Goal: Task Accomplishment & Management: Use online tool/utility

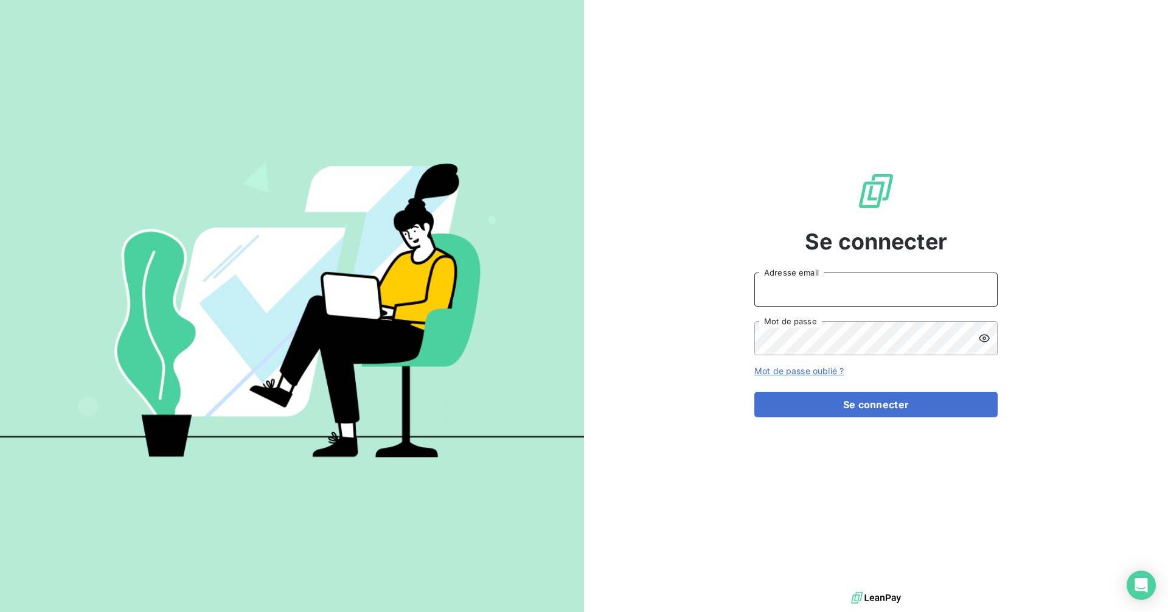
click at [812, 288] on input "Adresse email" at bounding box center [875, 289] width 243 height 34
type input "recouvrement-diagnosteam@cmservice.fr"
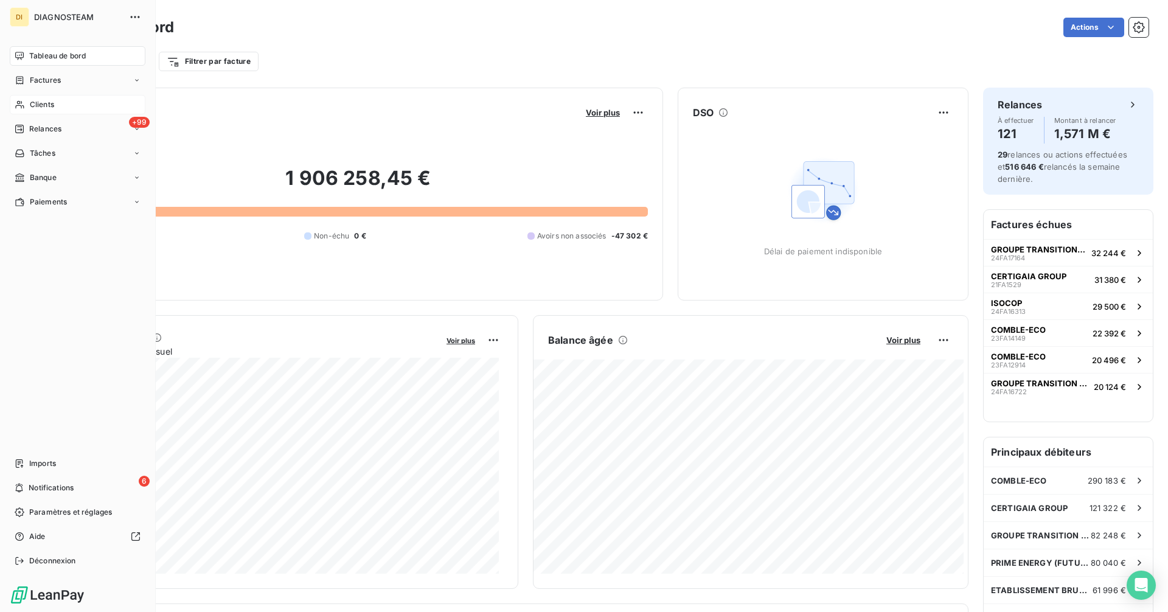
click at [44, 103] on span "Clients" at bounding box center [42, 104] width 24 height 11
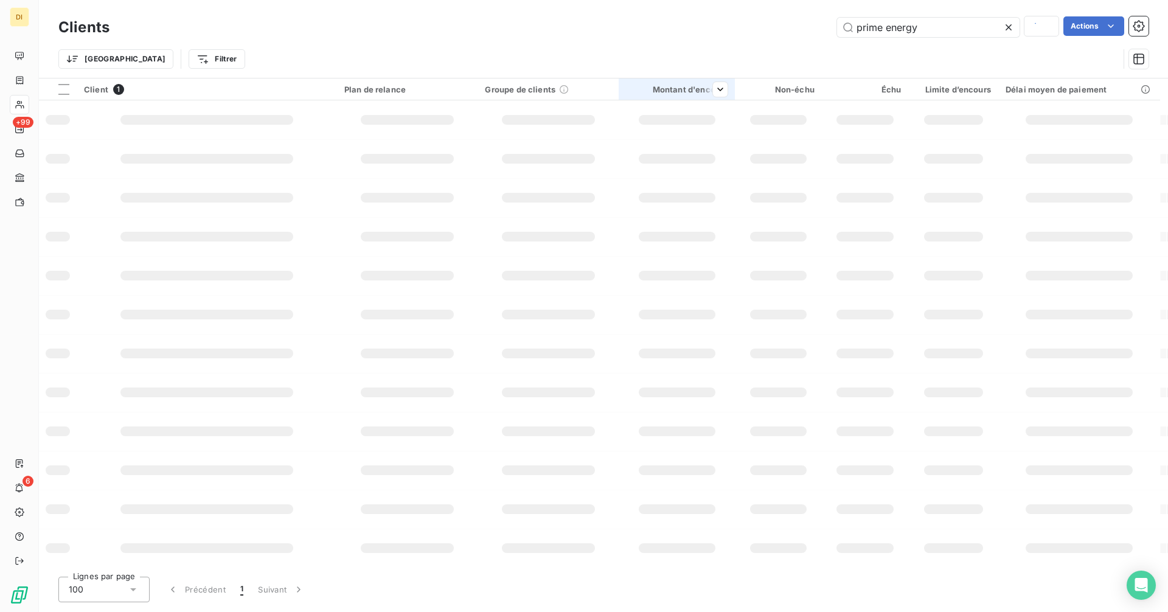
type input "CLIM'R CHAUD CONFORT"
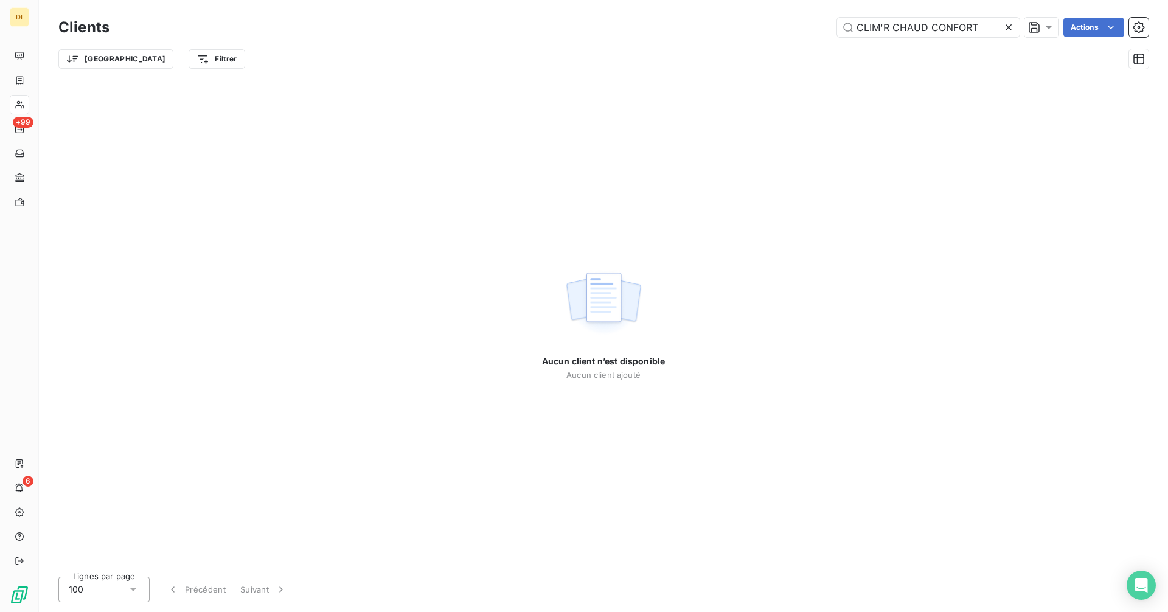
click at [1008, 29] on icon at bounding box center [1008, 27] width 6 height 6
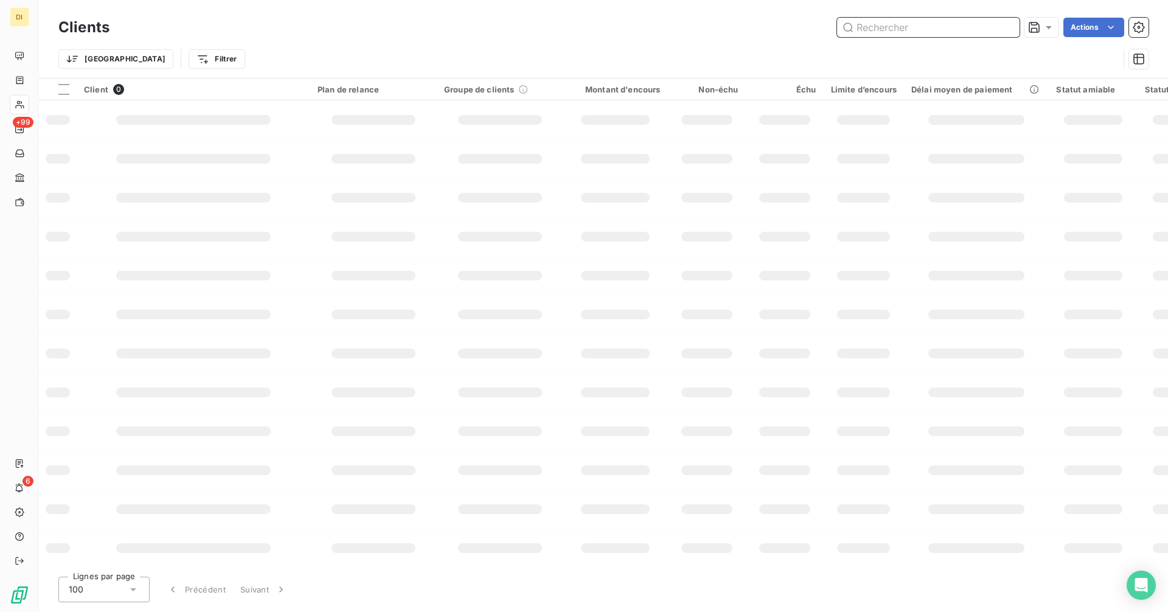
click at [985, 28] on input "text" at bounding box center [928, 27] width 182 height 19
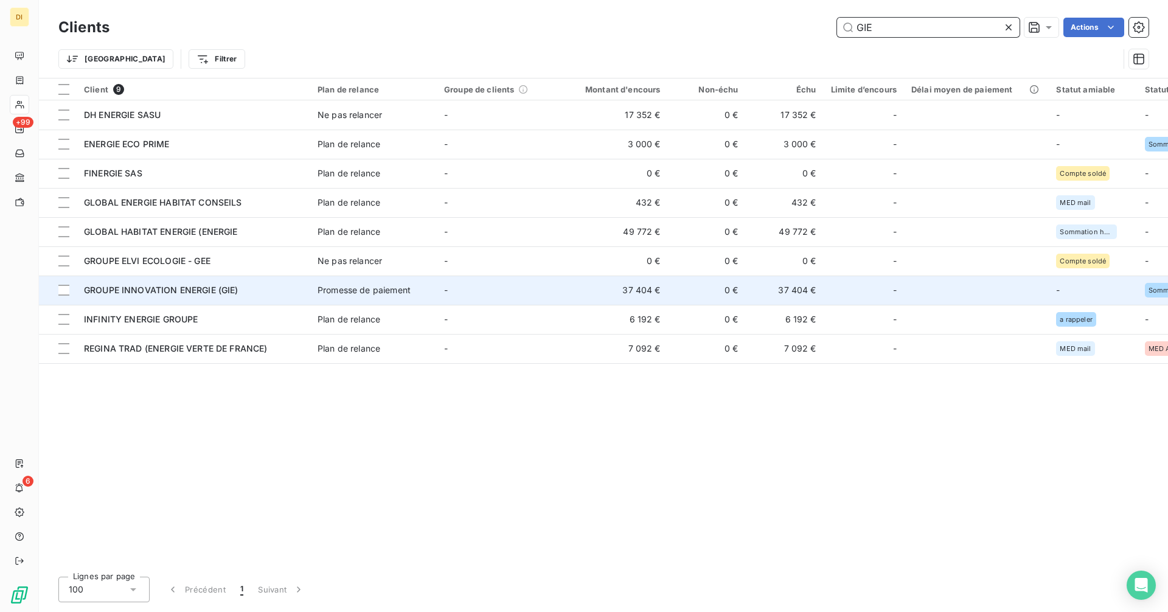
type input "GIE"
click at [313, 292] on td "Promesse de paiement" at bounding box center [373, 289] width 126 height 29
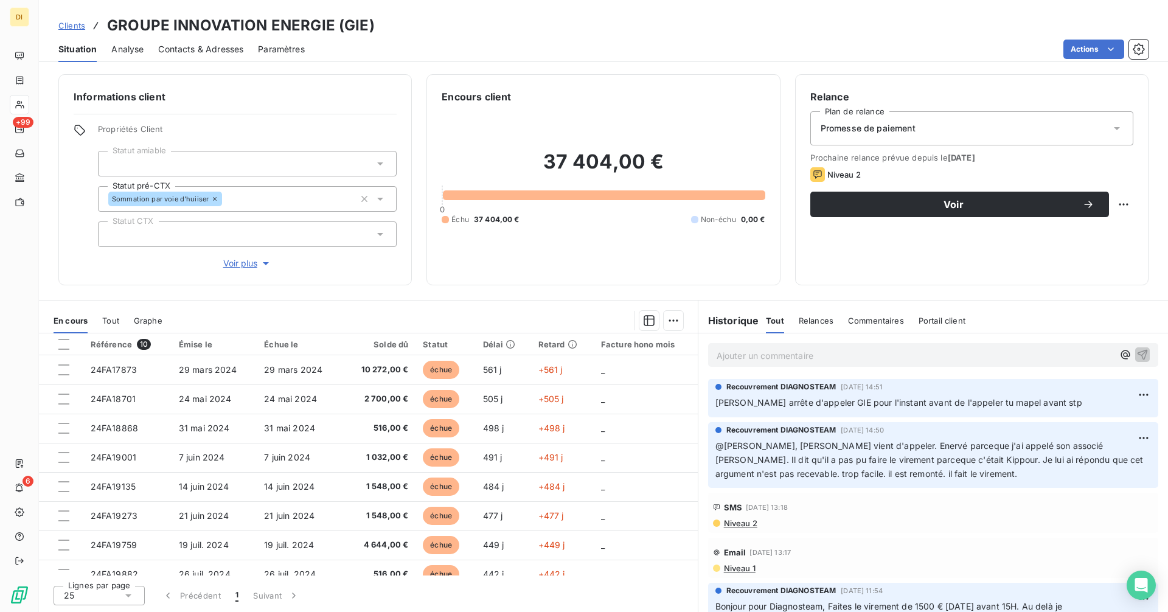
click at [741, 569] on span "Niveau 1" at bounding box center [738, 568] width 33 height 10
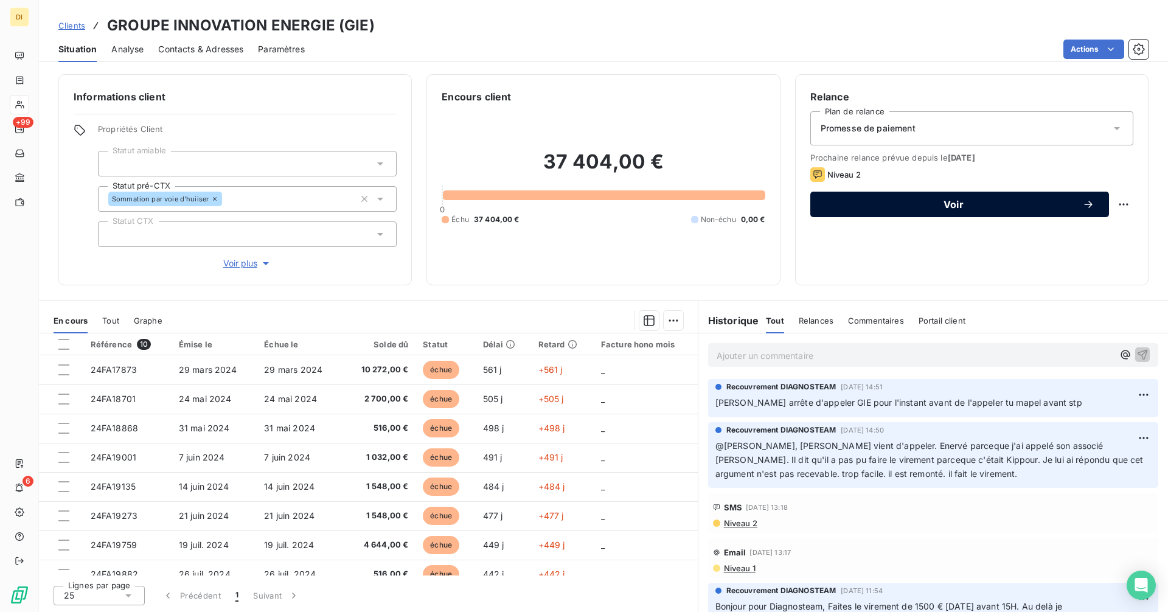
click at [917, 206] on span "Voir" at bounding box center [953, 204] width 257 height 10
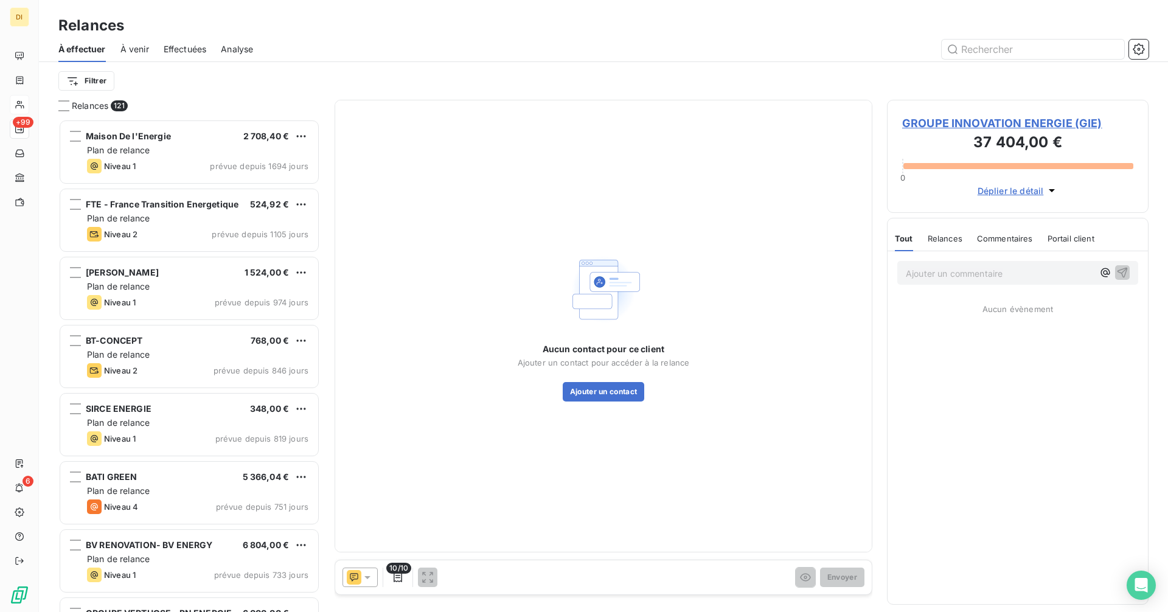
scroll to position [483, 252]
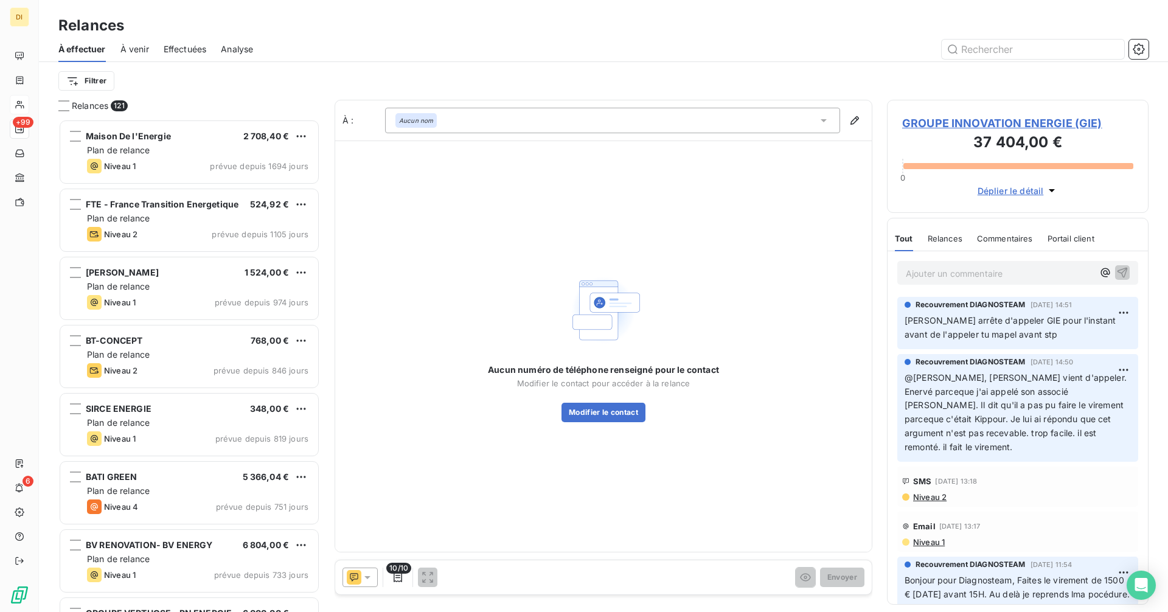
click at [369, 580] on icon at bounding box center [367, 577] width 12 height 12
click at [831, 243] on div "Aucun numéro de téléphone renseigné pour le contact Modifier le contact pour ac…" at bounding box center [603, 345] width 536 height 411
click at [1002, 116] on span "GROUPE INNOVATION ENERGIE (GIE)" at bounding box center [1017, 123] width 231 height 16
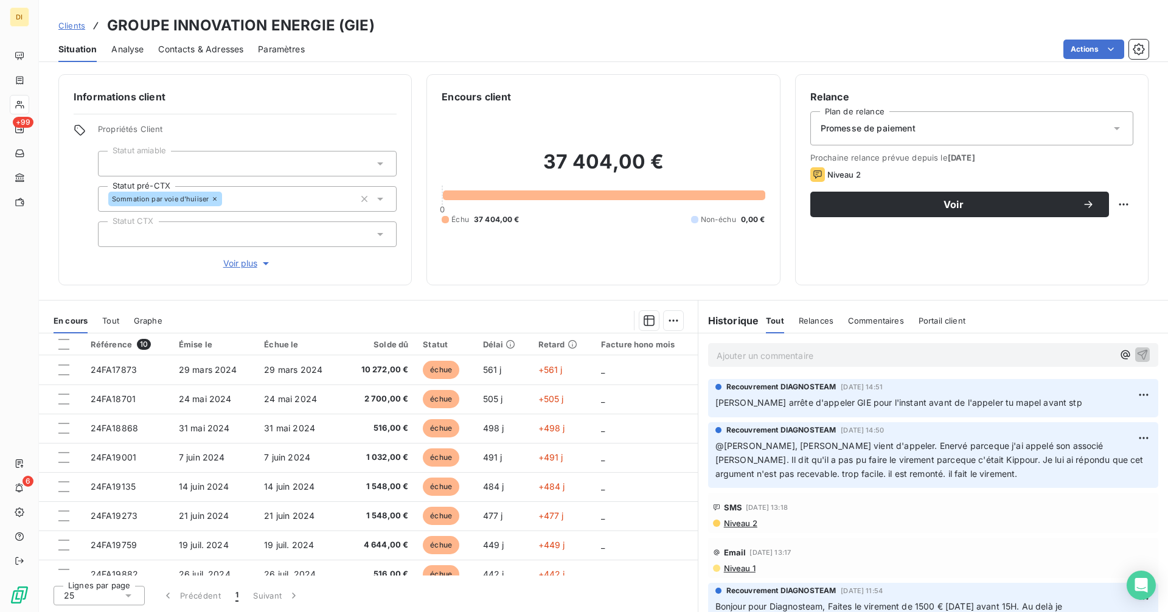
click at [1000, 130] on div "Promesse de paiement" at bounding box center [971, 128] width 323 height 34
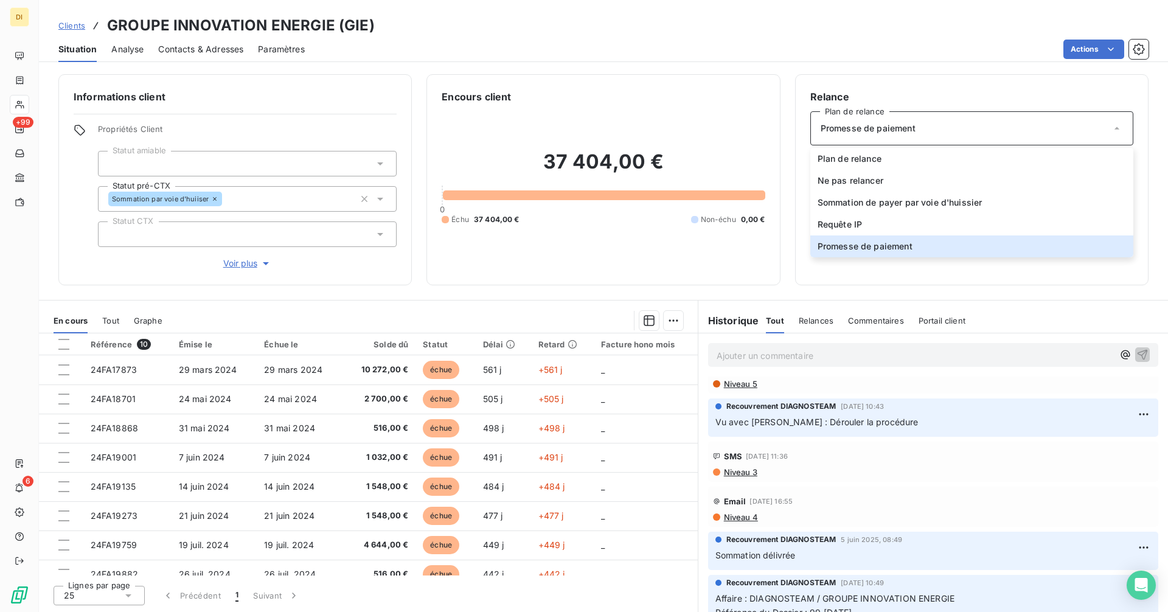
scroll to position [993, 0]
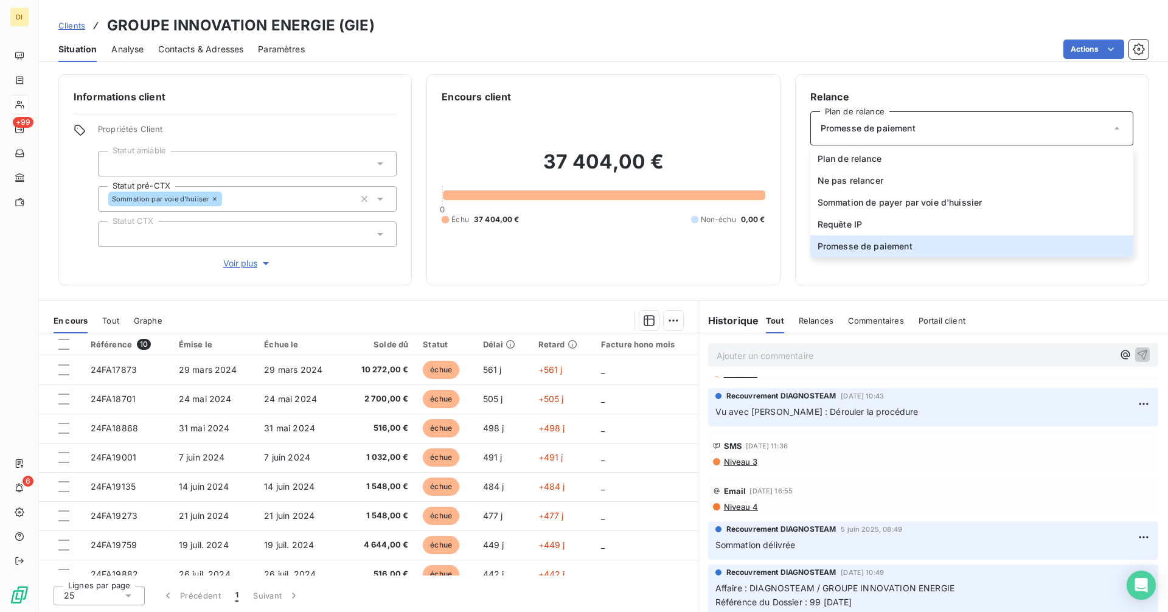
click at [752, 502] on span "Niveau 4" at bounding box center [739, 507] width 35 height 10
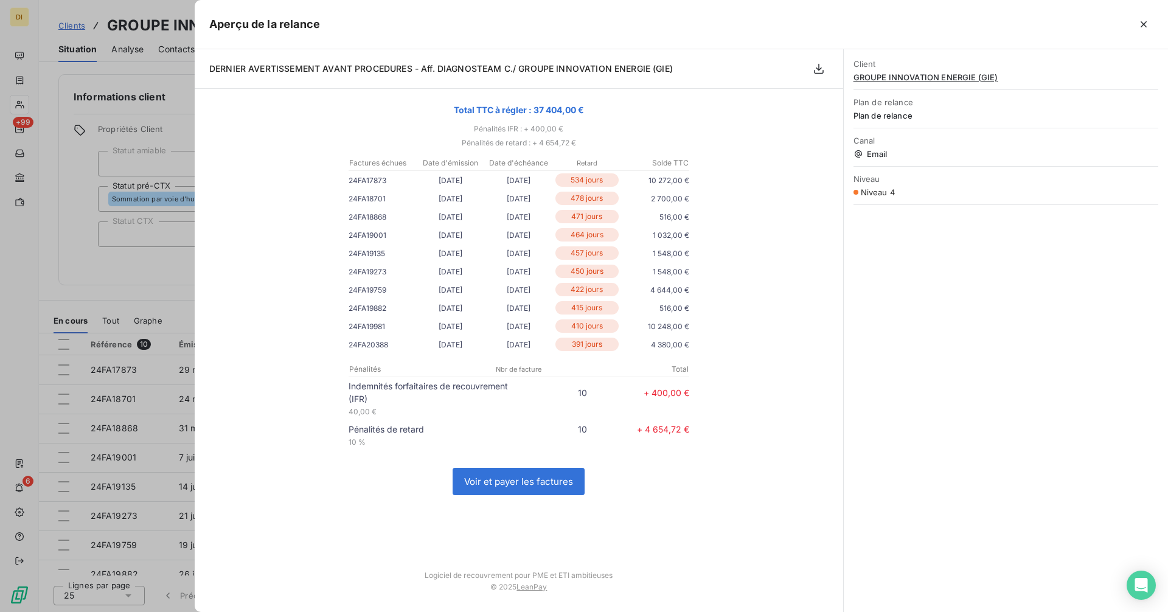
scroll to position [673, 0]
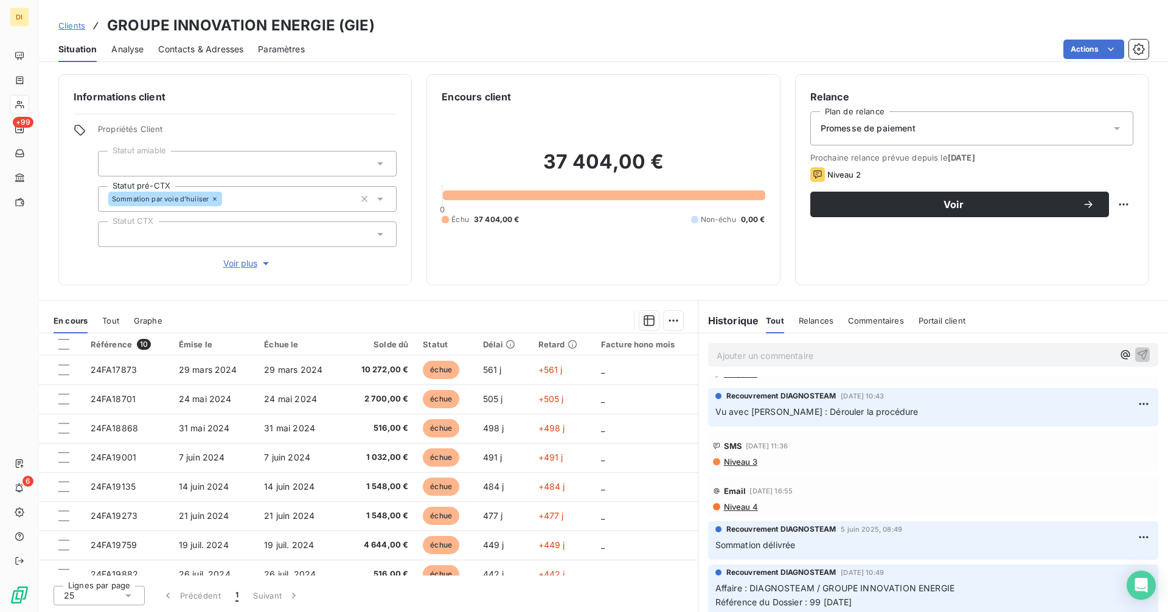
click at [763, 358] on p "Ajouter un commentaire ﻿" at bounding box center [914, 355] width 396 height 15
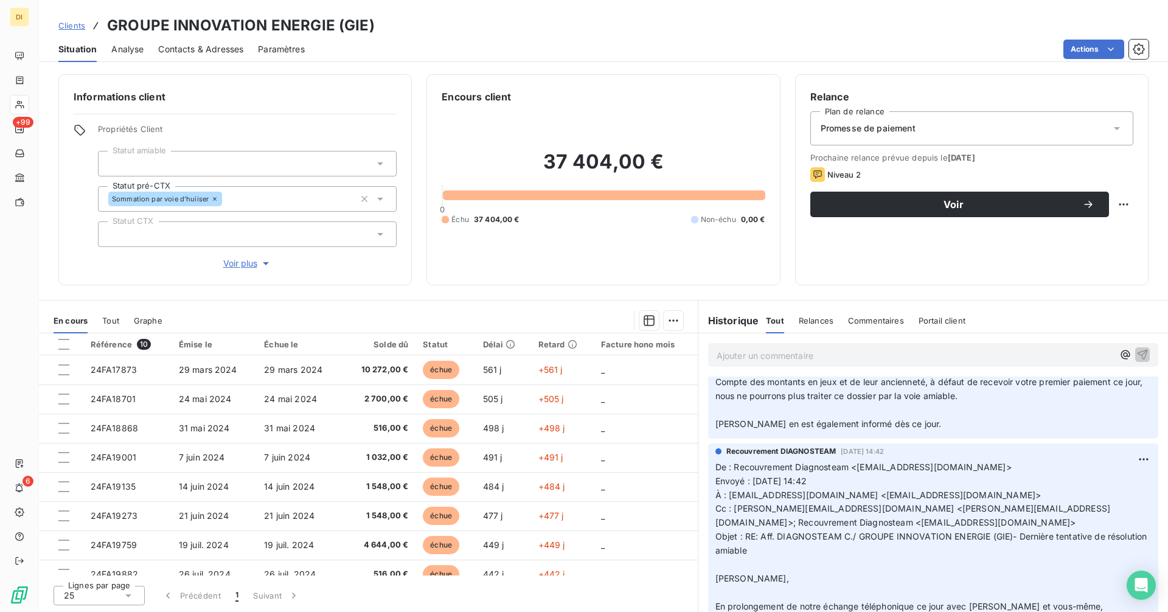
scroll to position [0, 0]
